Goal: Navigation & Orientation: Find specific page/section

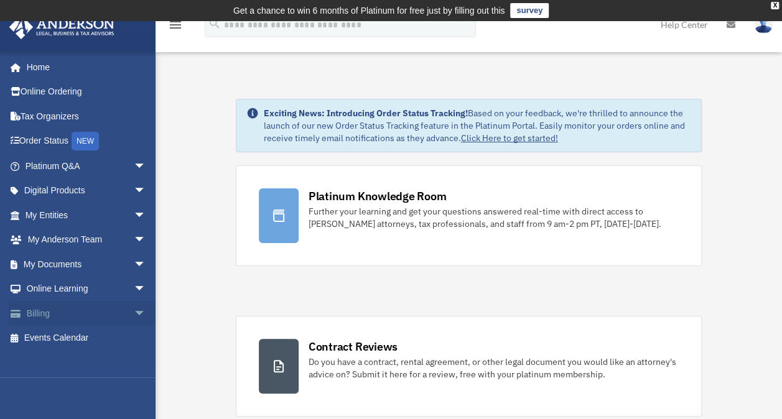
click at [134, 305] on span "arrow_drop_down" at bounding box center [146, 313] width 25 height 25
click at [89, 341] on link "$ Open Invoices" at bounding box center [90, 338] width 147 height 25
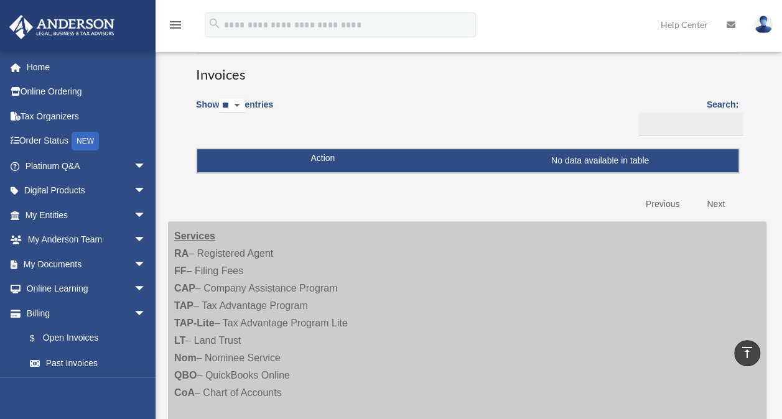
scroll to position [81, 0]
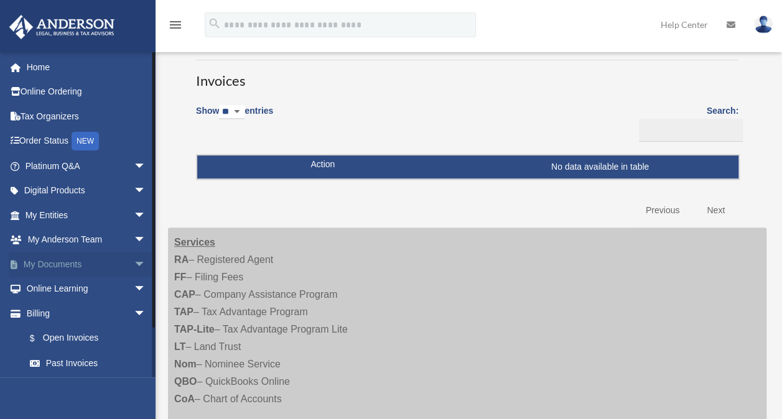
click at [63, 259] on link "My Documents arrow_drop_down" at bounding box center [87, 264] width 156 height 25
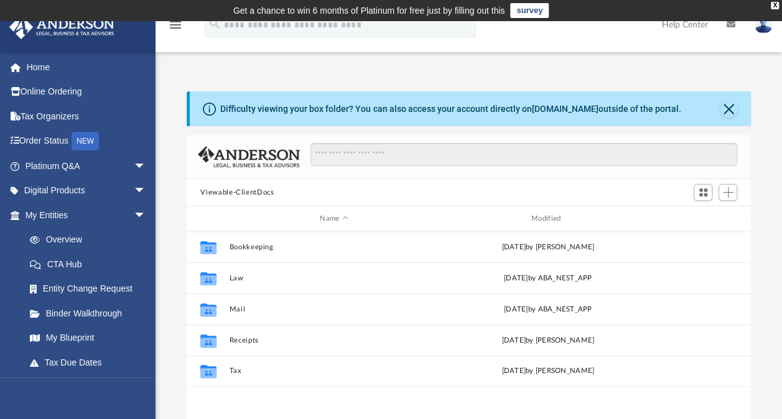
scroll to position [273, 553]
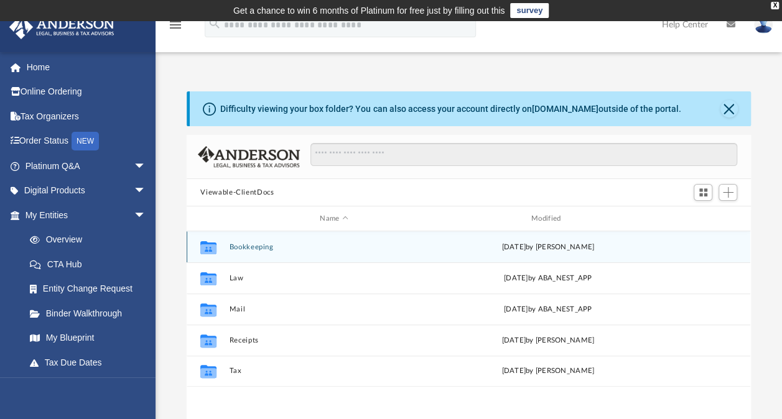
click at [223, 248] on div "Collaborated Folder" at bounding box center [208, 247] width 31 height 20
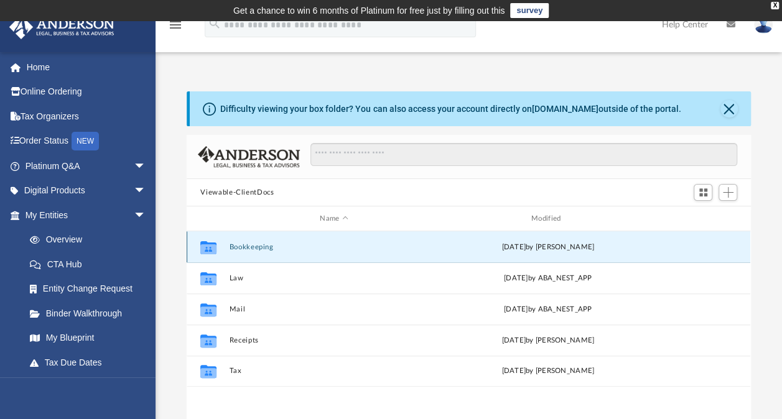
click at [223, 248] on div "Collaborated Folder" at bounding box center [208, 247] width 31 height 20
drag, startPoint x: 223, startPoint y: 248, endPoint x: 206, endPoint y: 245, distance: 16.5
click at [206, 245] on icon "grid" at bounding box center [208, 249] width 16 height 10
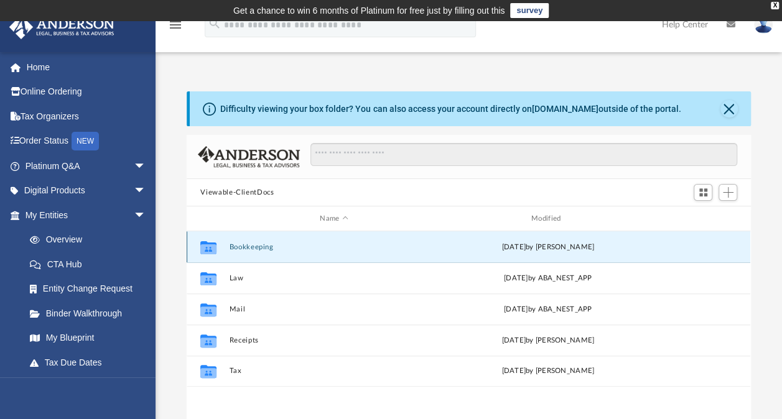
click at [507, 234] on div "Collaborated Folder Bookkeeping Thu Aug 8 2024 by Charles Rogler" at bounding box center [468, 246] width 563 height 31
click at [208, 246] on icon "grid" at bounding box center [208, 247] width 16 height 13
click at [252, 245] on button "Bookkeeping" at bounding box center [333, 247] width 209 height 8
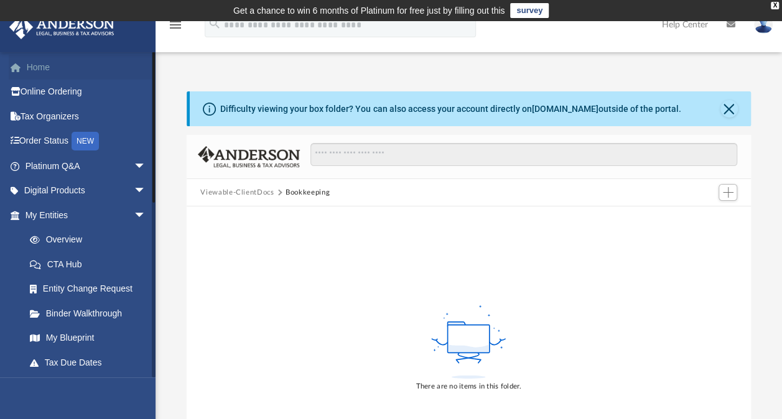
click at [40, 62] on link "Home" at bounding box center [87, 67] width 156 height 25
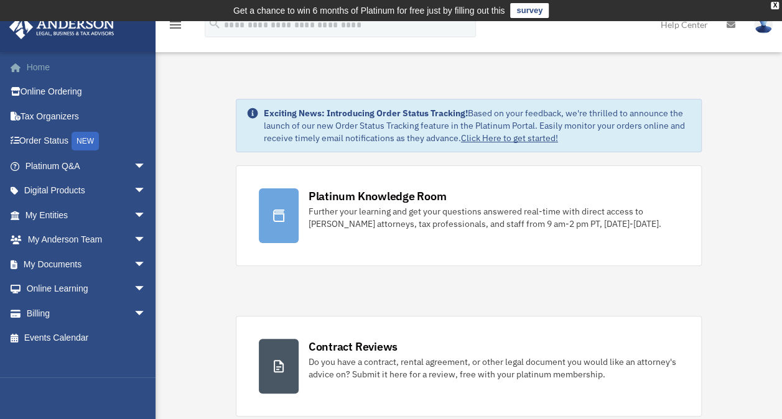
click at [40, 67] on link "Home" at bounding box center [87, 67] width 156 height 25
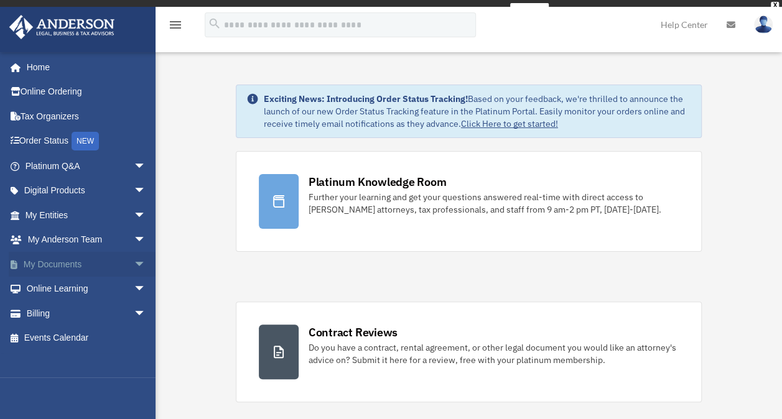
click at [58, 264] on link "My Documents arrow_drop_down" at bounding box center [87, 264] width 156 height 25
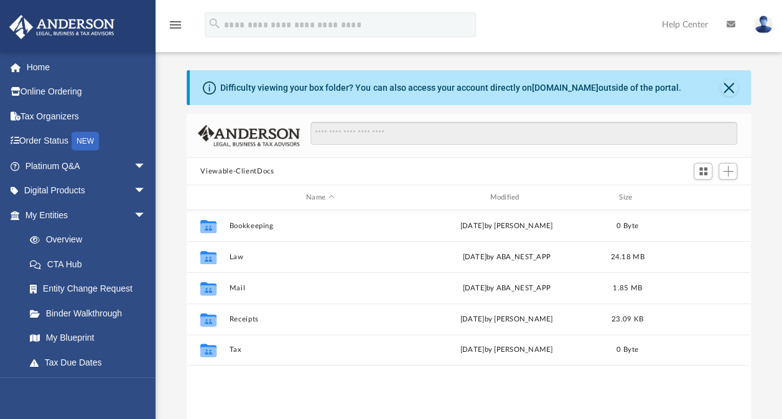
scroll to position [273, 553]
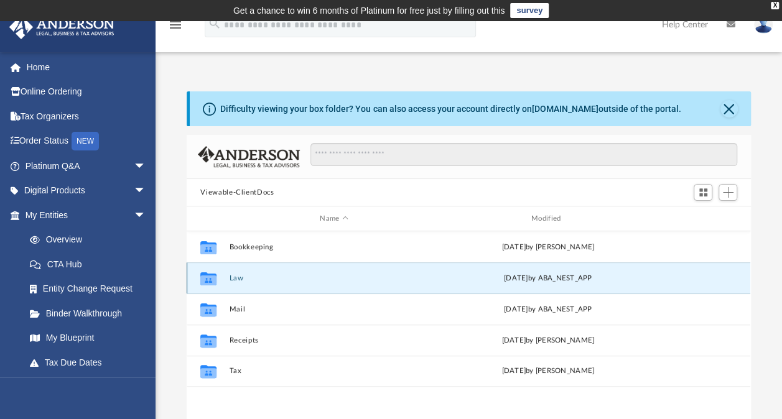
click at [238, 275] on button "Law" at bounding box center [333, 278] width 209 height 8
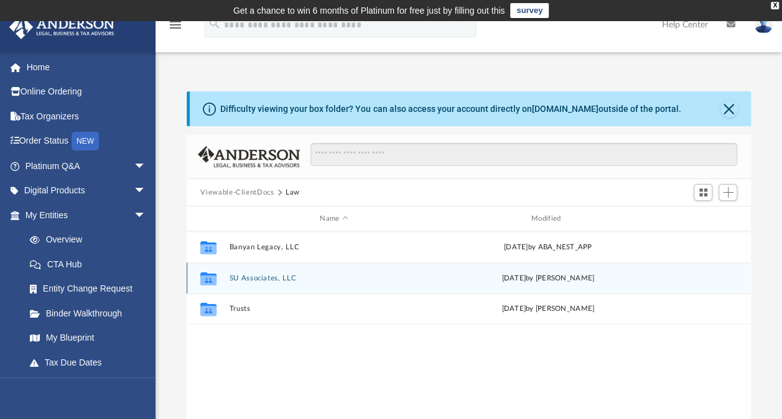
click at [238, 275] on button "SU Associates, LLC" at bounding box center [333, 278] width 209 height 8
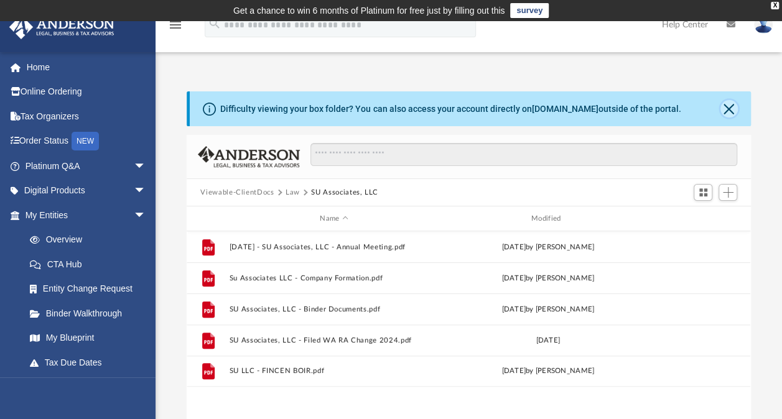
click at [731, 103] on button "Close" at bounding box center [728, 108] width 17 height 17
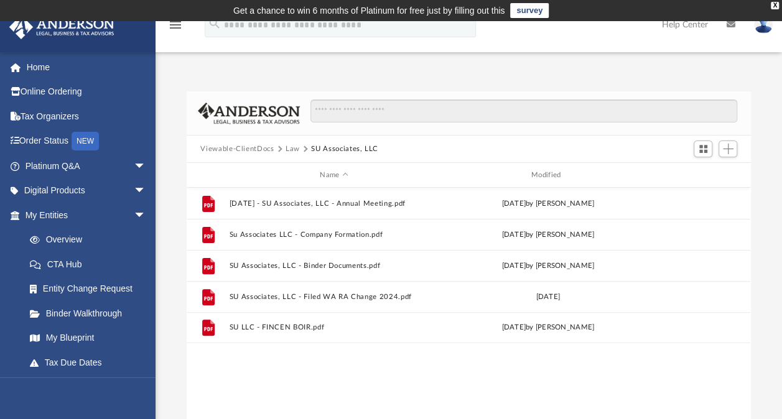
click at [296, 146] on button "Law" at bounding box center [292, 149] width 14 height 11
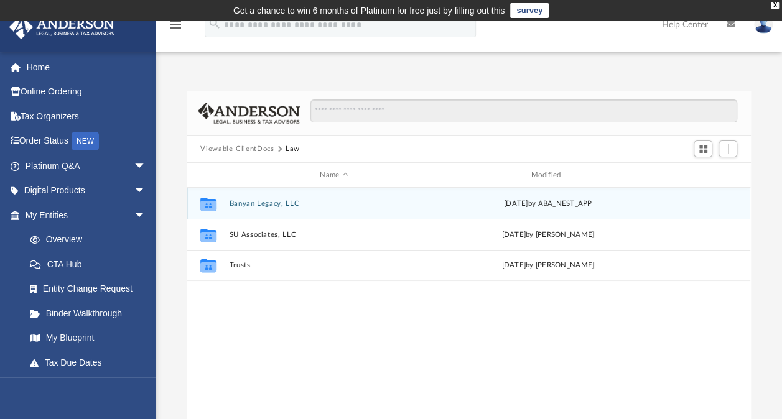
click at [254, 205] on button "Banyan Legacy, LLC" at bounding box center [333, 204] width 209 height 8
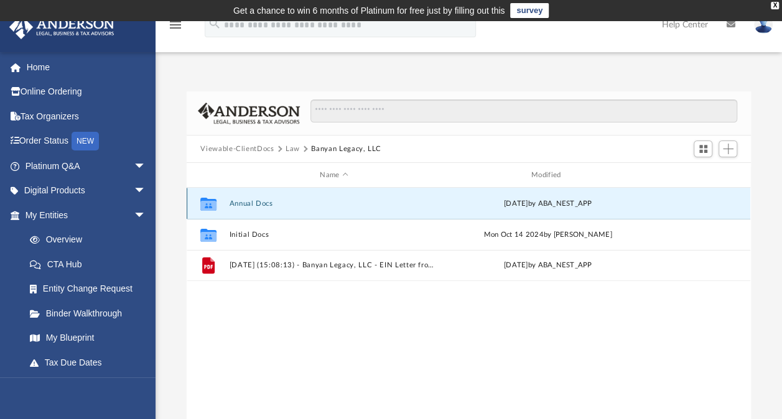
click at [257, 200] on button "Annual Docs" at bounding box center [333, 204] width 209 height 8
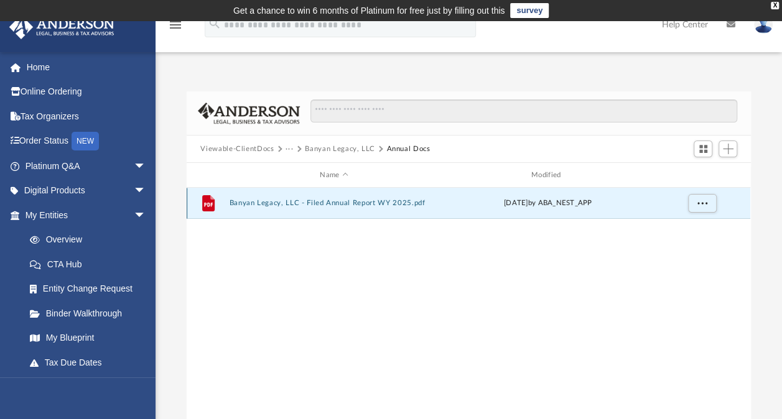
click at [257, 200] on button "Banyan Legacy, LLC - Filed Annual Report WY 2025.pdf" at bounding box center [333, 203] width 209 height 8
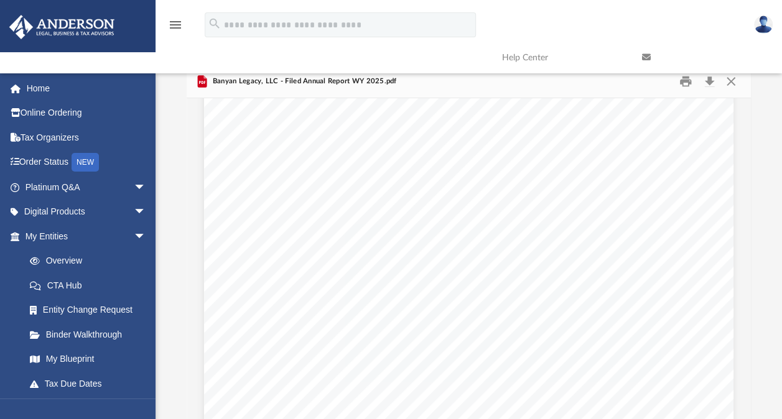
scroll to position [0, 0]
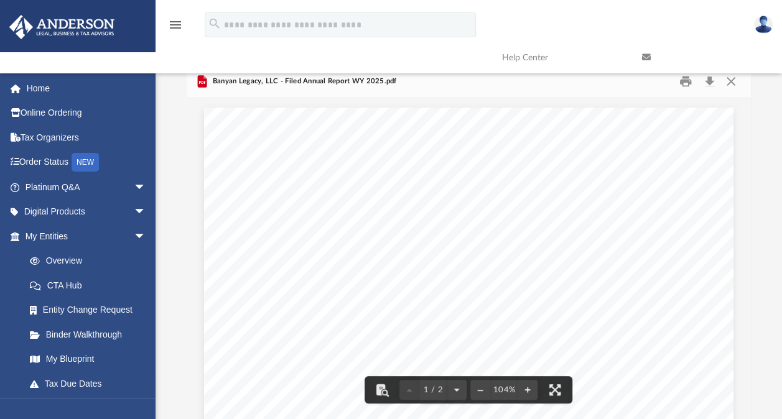
click at [729, 81] on link at bounding box center [702, 57] width 140 height 49
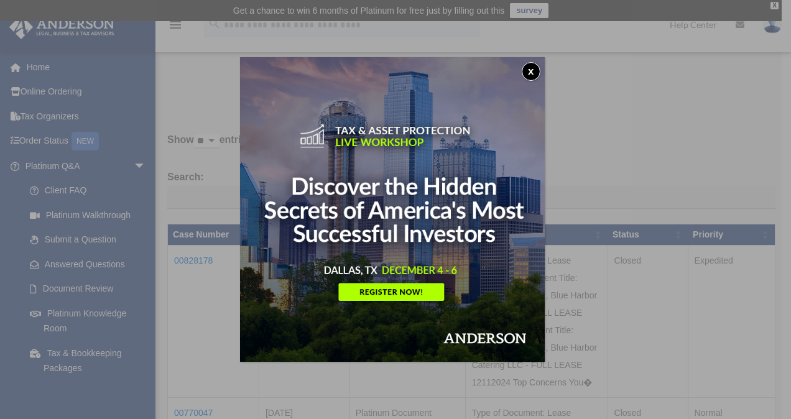
click at [532, 73] on button "x" at bounding box center [531, 71] width 19 height 19
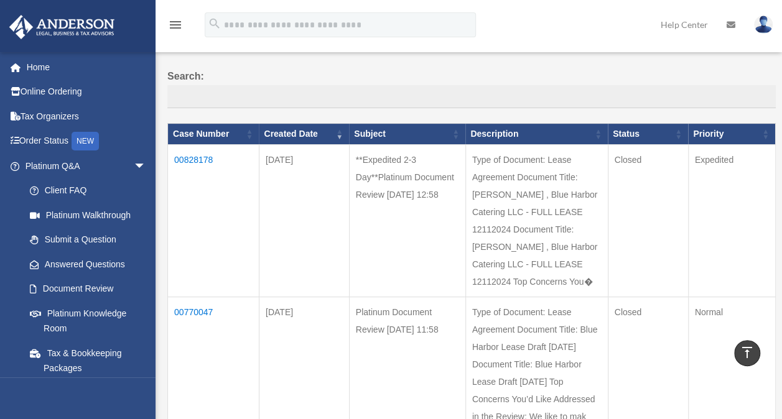
scroll to position [100, 0]
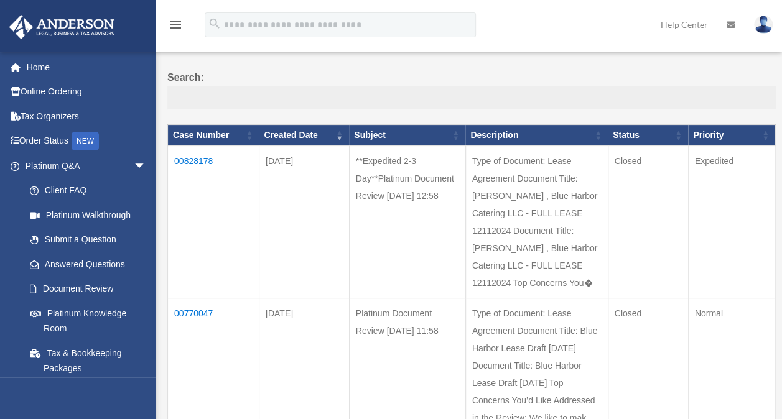
click at [767, 24] on img at bounding box center [763, 25] width 19 height 18
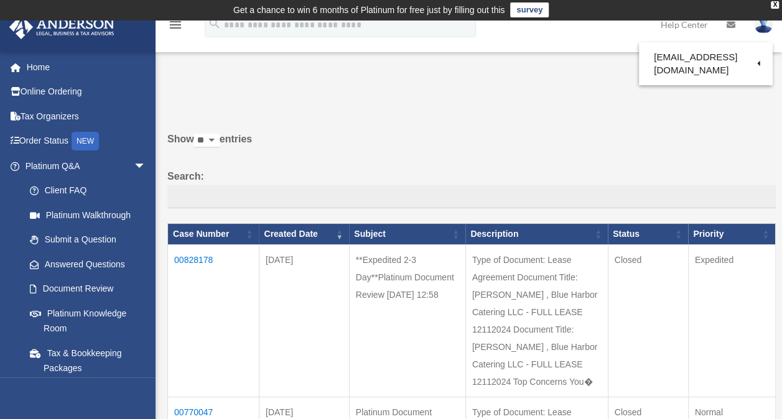
scroll to position [0, 0]
